Goal: Book appointment/travel/reservation

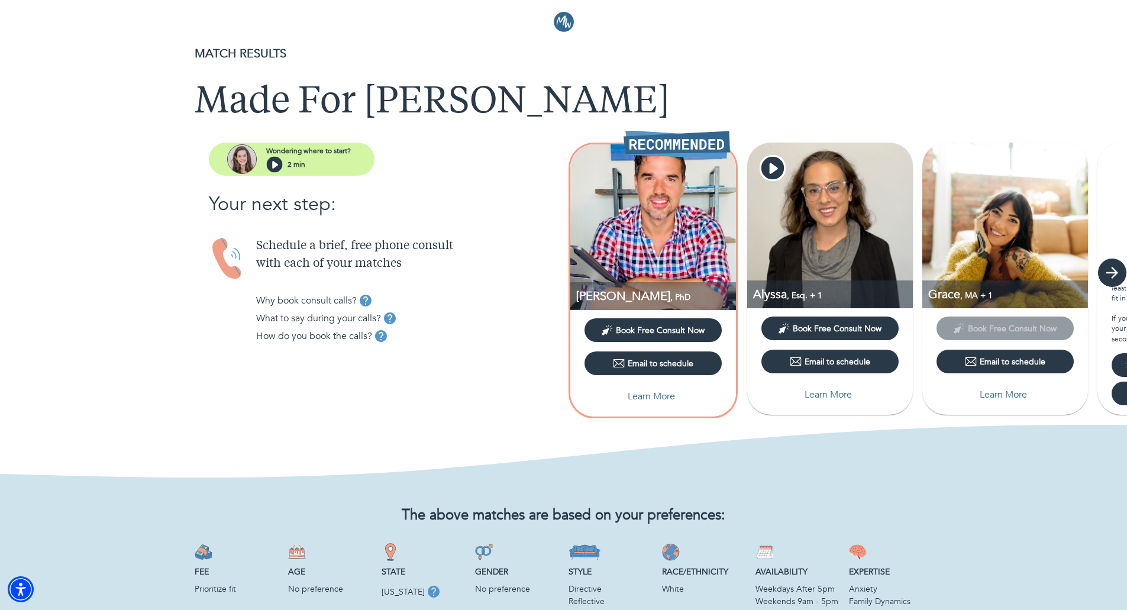
click at [1111, 279] on icon "button" at bounding box center [1112, 273] width 18 height 18
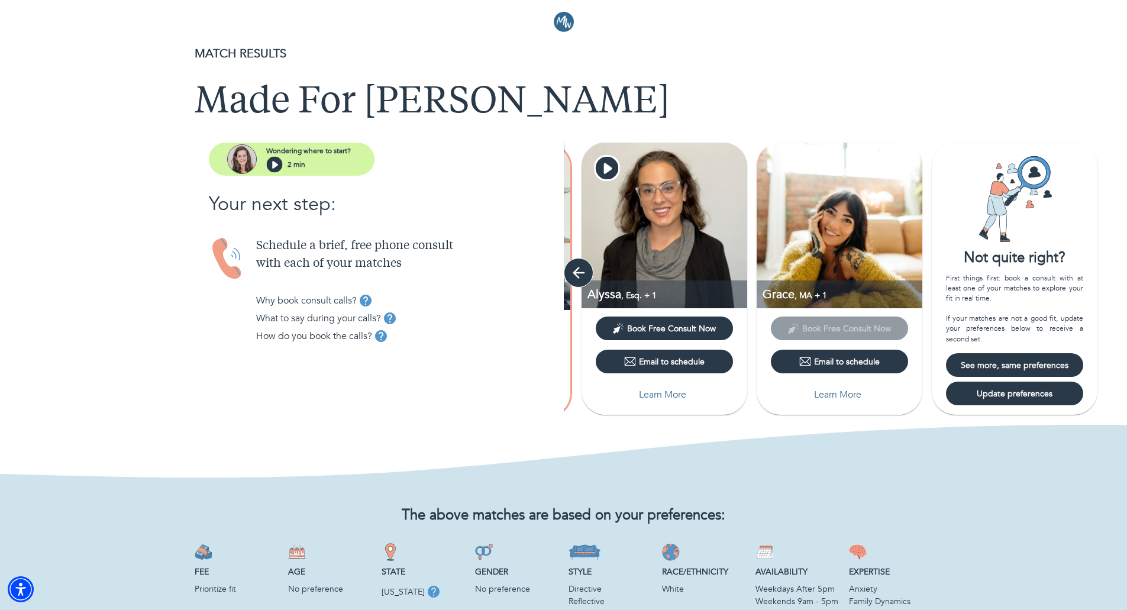
click at [574, 271] on icon "button" at bounding box center [579, 273] width 12 height 12
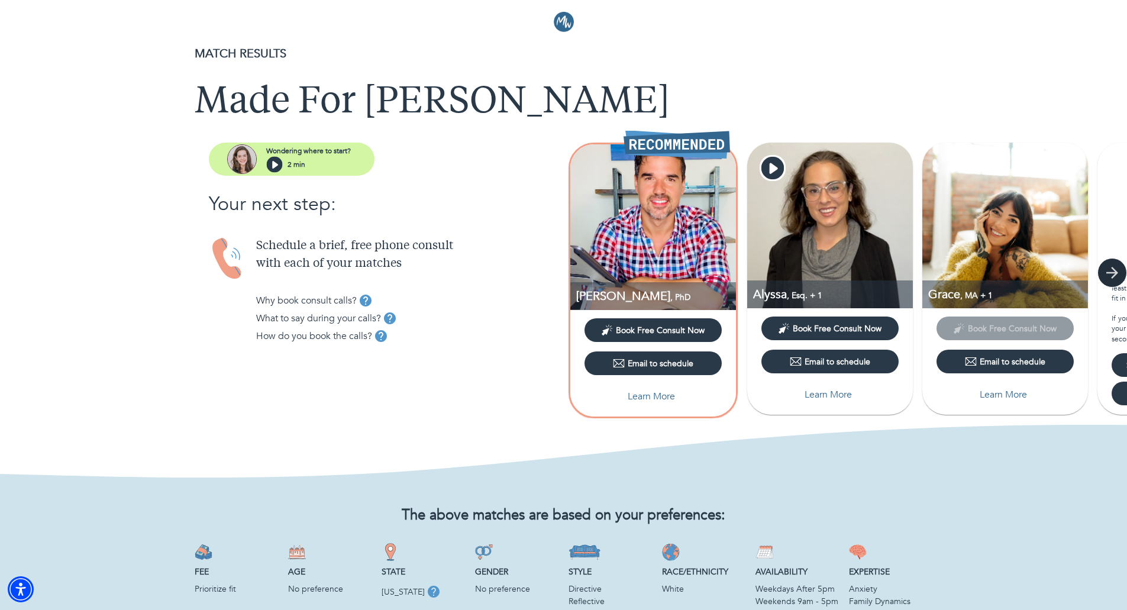
click at [1124, 270] on button "button" at bounding box center [1112, 273] width 30 height 30
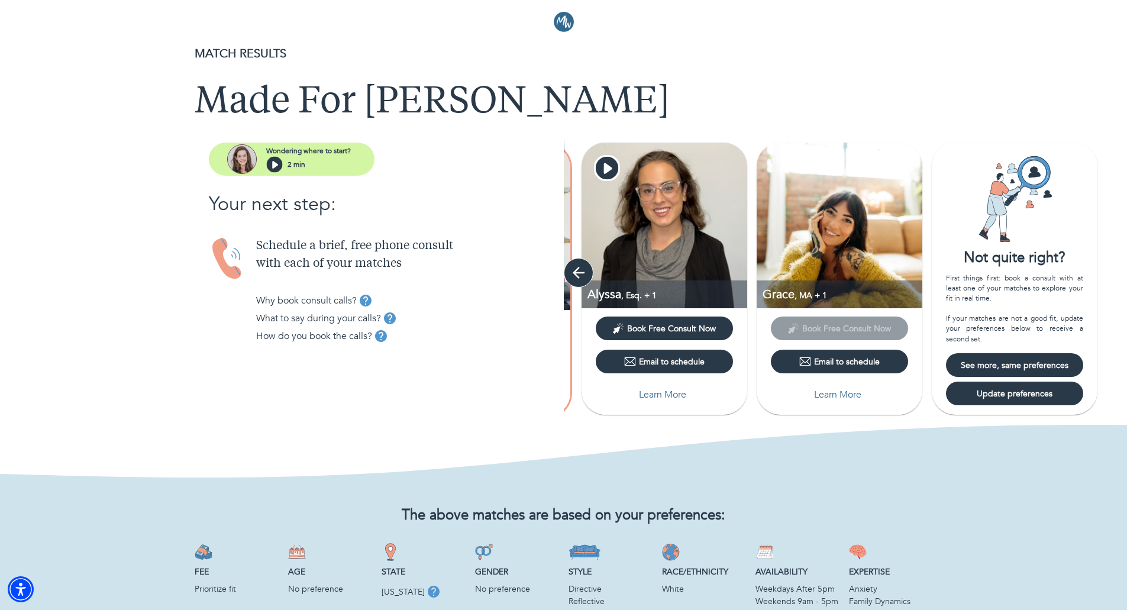
click at [571, 269] on icon "button" at bounding box center [579, 273] width 18 height 18
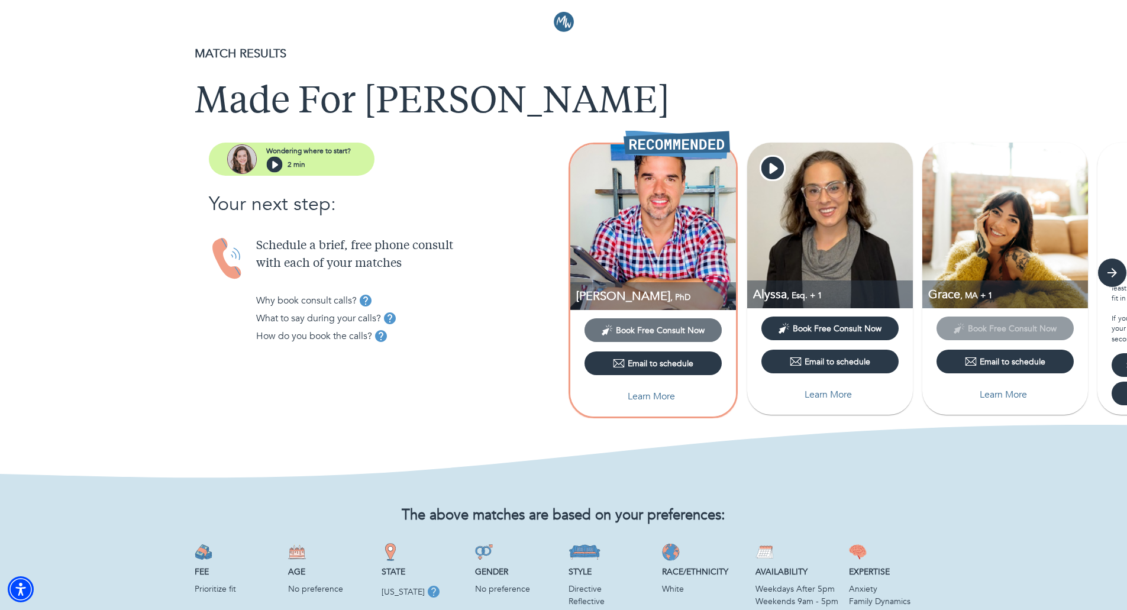
click at [639, 327] on span "Book Free Consult Now" at bounding box center [660, 330] width 89 height 11
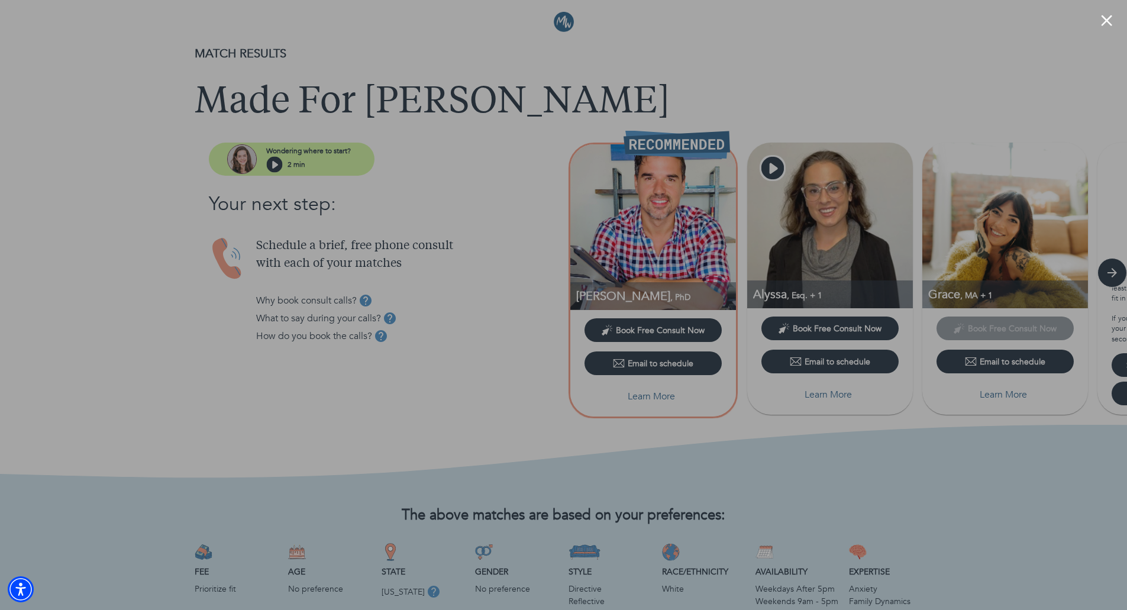
click at [774, 95] on div at bounding box center [563, 305] width 1127 height 610
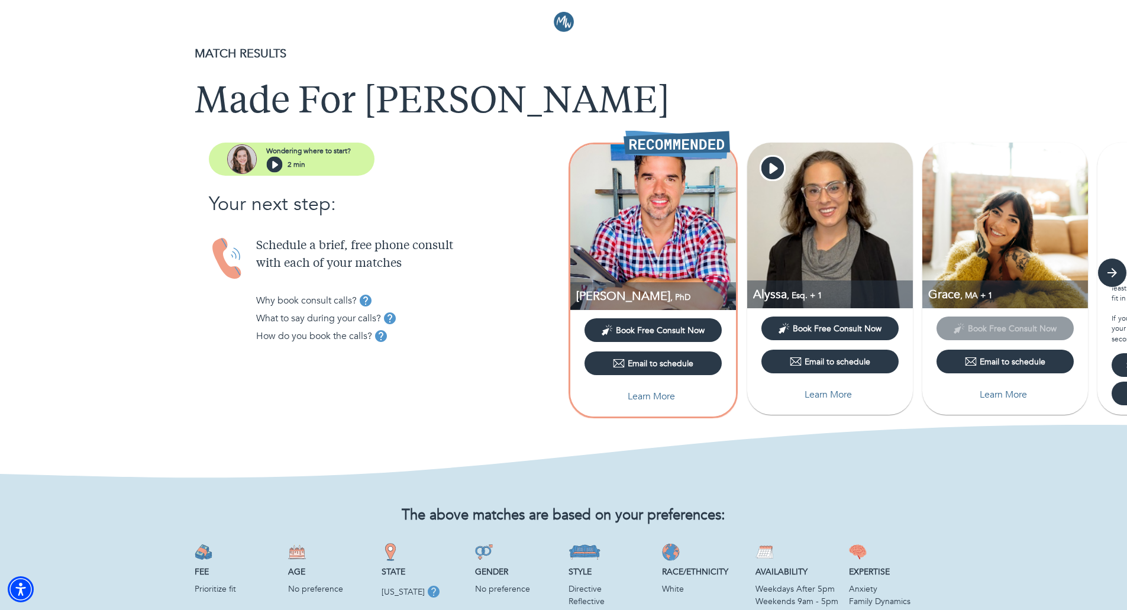
click at [849, 327] on span "Book Free Consult Now" at bounding box center [837, 328] width 89 height 11
click at [966, 289] on p "Grace , [GEOGRAPHIC_DATA] + 1" at bounding box center [1008, 294] width 160 height 16
click at [1016, 324] on div "MA, Coaching" at bounding box center [1007, 323] width 72 height 24
click at [1002, 399] on p "Learn More" at bounding box center [1003, 394] width 47 height 14
select select "2"
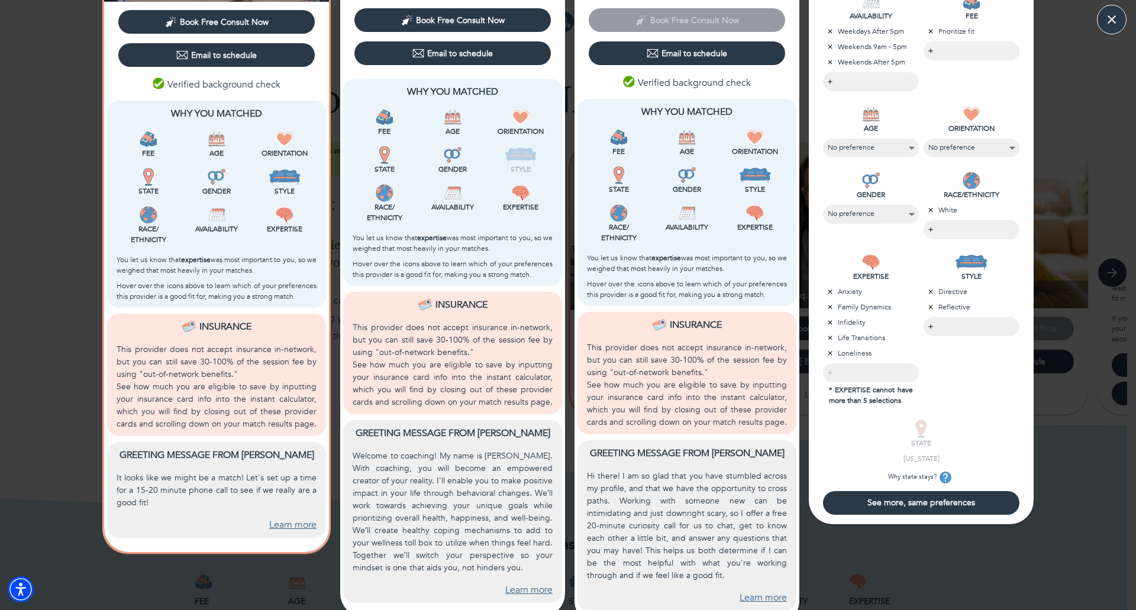
scroll to position [251, 0]
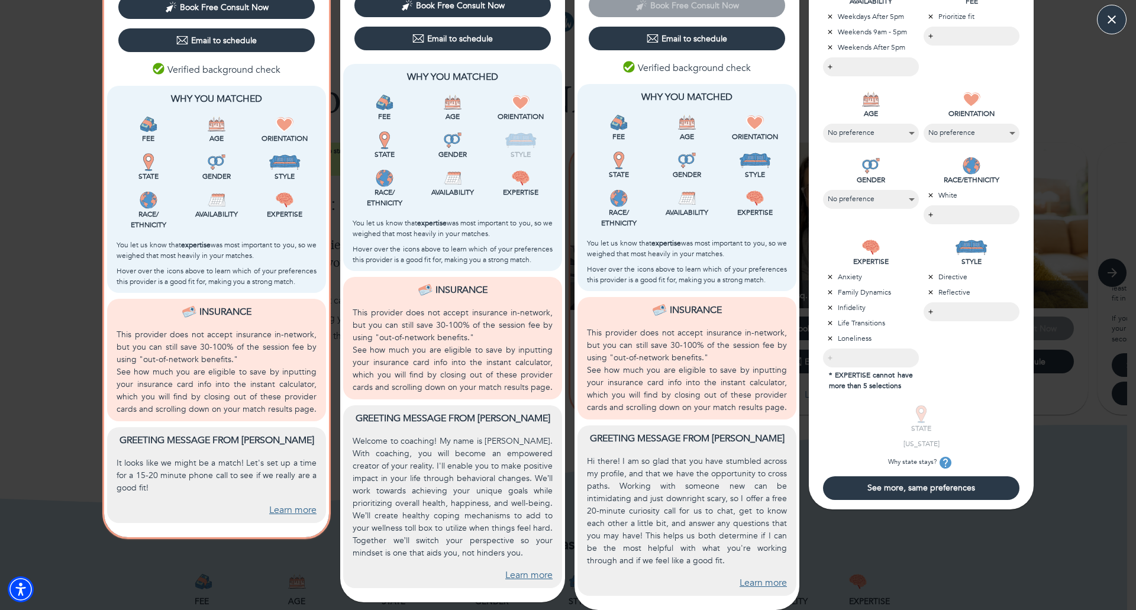
click at [764, 584] on link "Learn more" at bounding box center [762, 583] width 47 height 14
click at [742, 581] on link "Learn more" at bounding box center [762, 583] width 47 height 14
